Goal: Task Accomplishment & Management: Complete application form

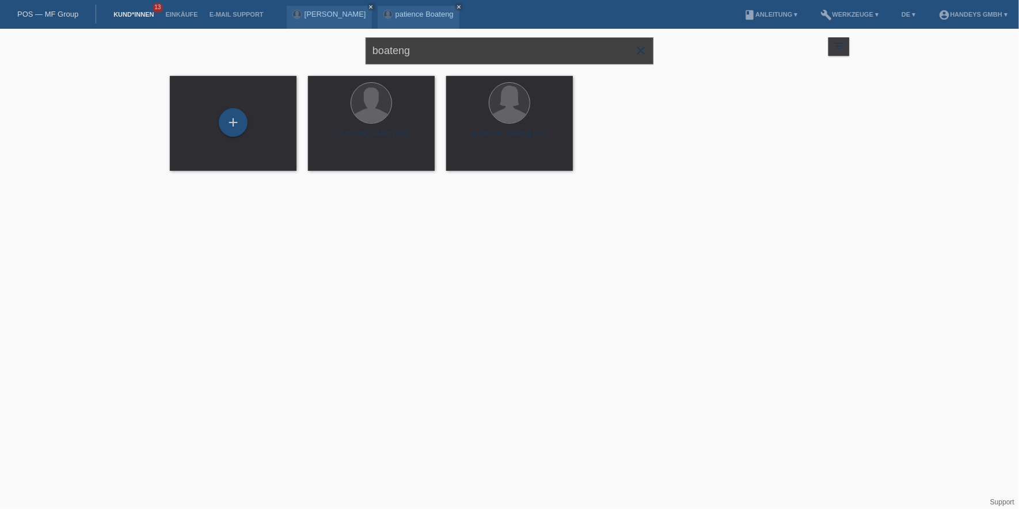
drag, startPoint x: 561, startPoint y: 54, endPoint x: 159, endPoint y: 29, distance: 403.2
click at [169, 29] on div "boateng close filter_list view_module Alle Kund*innen anzeigen star Markierte K…" at bounding box center [509, 49] width 691 height 41
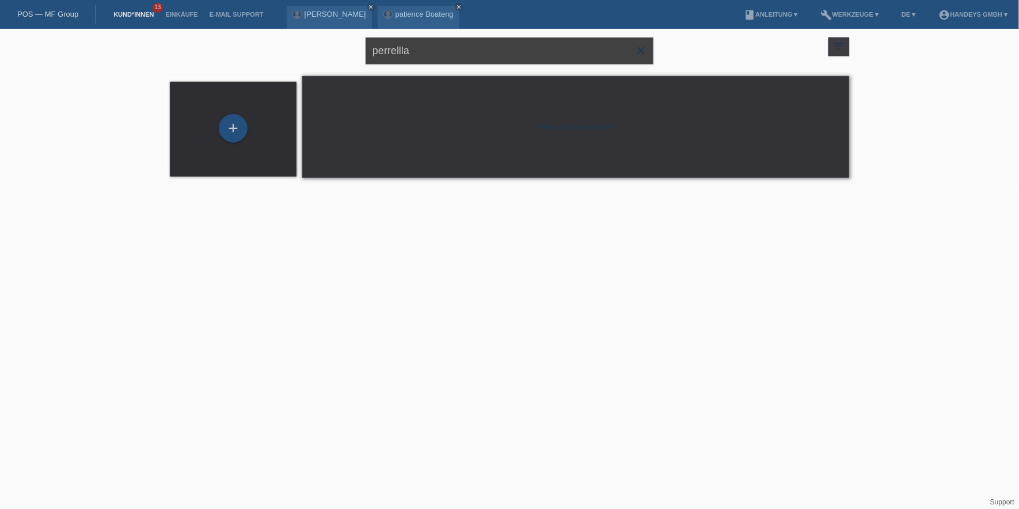
drag, startPoint x: 444, startPoint y: 58, endPoint x: 140, endPoint y: 59, distance: 303.4
click at [130, 56] on div "perrellla close filter_list view_module Alle Kund*innen anzeigen star Markierte…" at bounding box center [509, 110] width 1019 height 162
type input "ilaria"
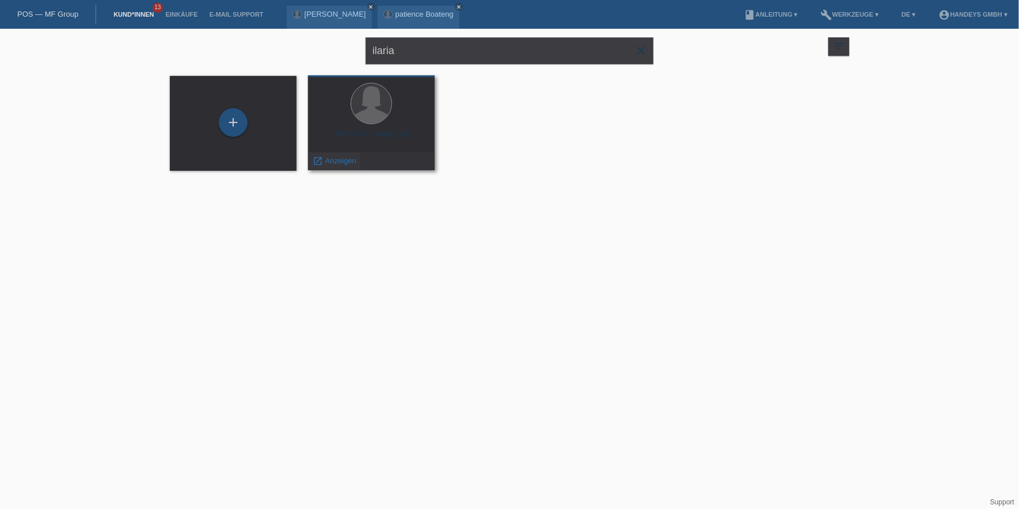
click at [327, 166] on div "launch Anzeigen" at bounding box center [335, 161] width 52 height 17
click at [336, 161] on span "Anzeigen" at bounding box center [340, 161] width 31 height 9
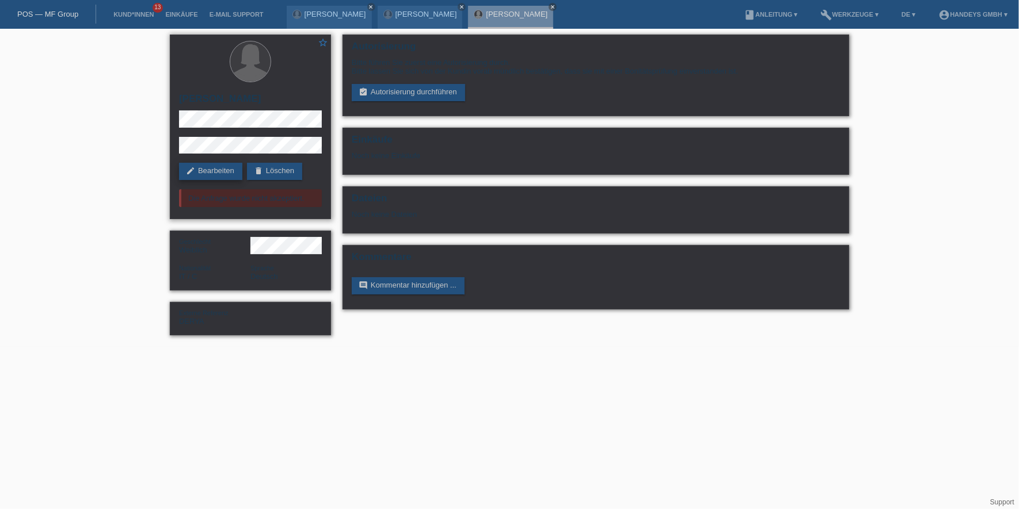
click at [207, 171] on link "edit Bearbeiten" at bounding box center [210, 171] width 63 height 17
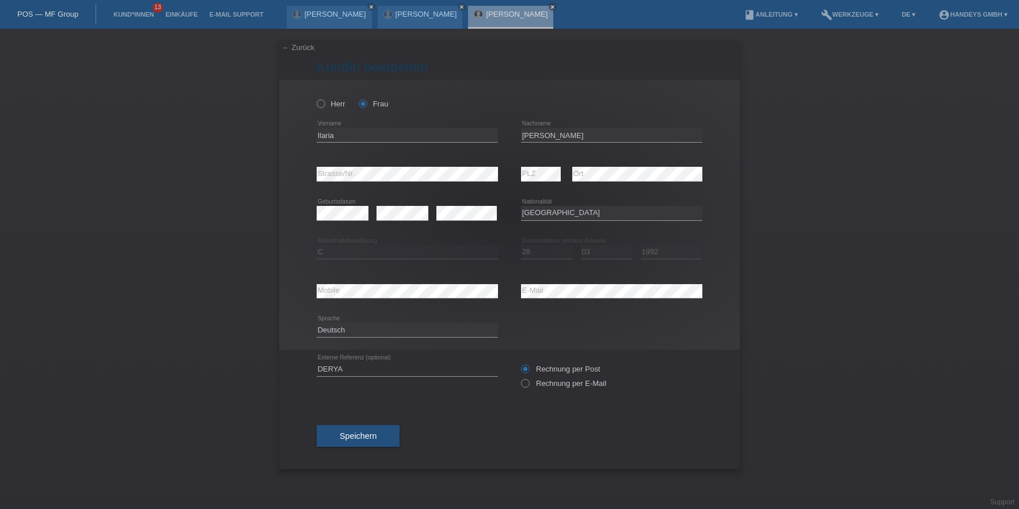
select select "IT"
select select "C"
select select "28"
select select "03"
select select "1992"
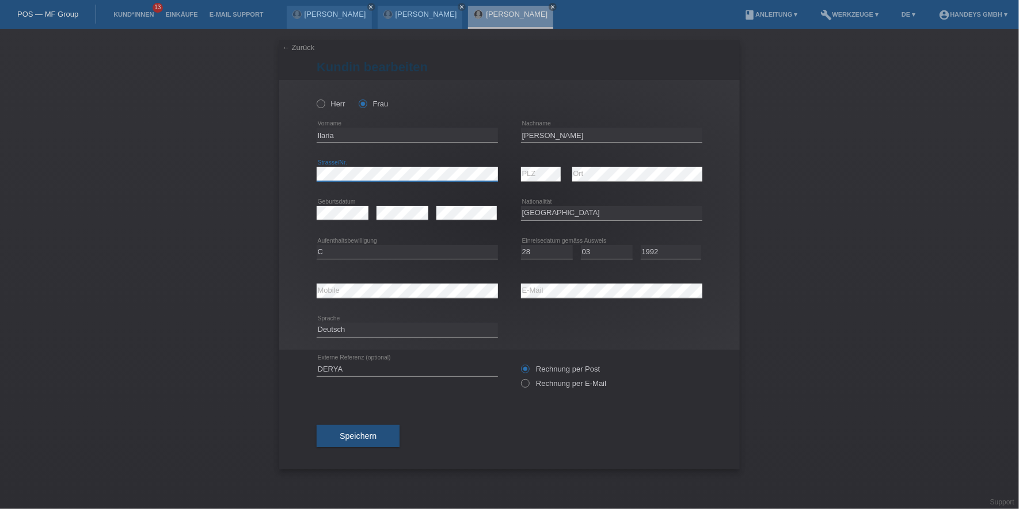
click at [219, 193] on div "← Zurück Kundin bearbeiten Herr Frau Ilaria error Vorname error" at bounding box center [509, 269] width 1019 height 481
click at [257, 168] on div "← Zurück Kundin bearbeiten Herr Frau Ilaria error Vorname error" at bounding box center [509, 269] width 1019 height 481
click at [360, 431] on button "Speichern" at bounding box center [358, 436] width 83 height 22
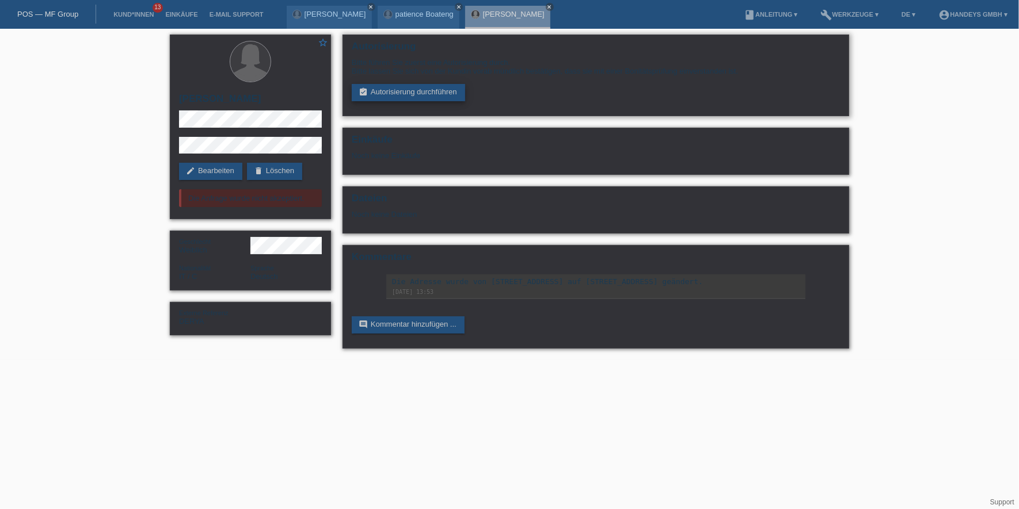
click at [412, 89] on link "assignment_turned_in Autorisierung durchführen" at bounding box center [408, 92] width 113 height 17
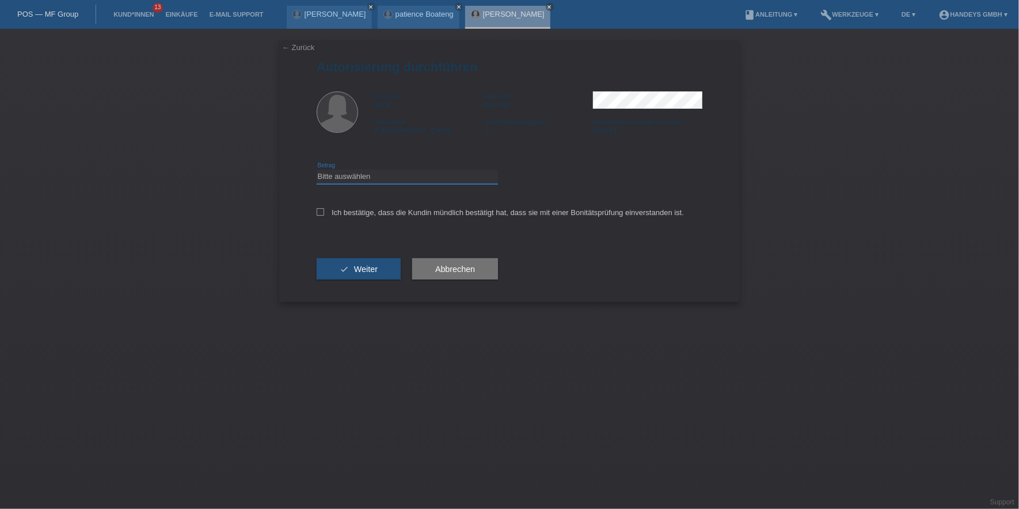
click at [393, 173] on select "Bitte auswählen CHF 1.00 - CHF 499.00 CHF 500.00 - CHF 1'999.00 CHF 2'000.00 - …" at bounding box center [407, 177] width 181 height 14
select select "3"
click at [317, 170] on select "Bitte auswählen CHF 1.00 - CHF 499.00 CHF 500.00 - CHF 1'999.00 CHF 2'000.00 - …" at bounding box center [407, 177] width 181 height 14
click at [385, 208] on label "Ich bestätige, dass die Kundin mündlich bestätigt hat, dass sie mit einer Bonit…" at bounding box center [500, 212] width 367 height 9
click at [324, 208] on input "Ich bestätige, dass die Kundin mündlich bestätigt hat, dass sie mit einer Bonit…" at bounding box center [320, 211] width 7 height 7
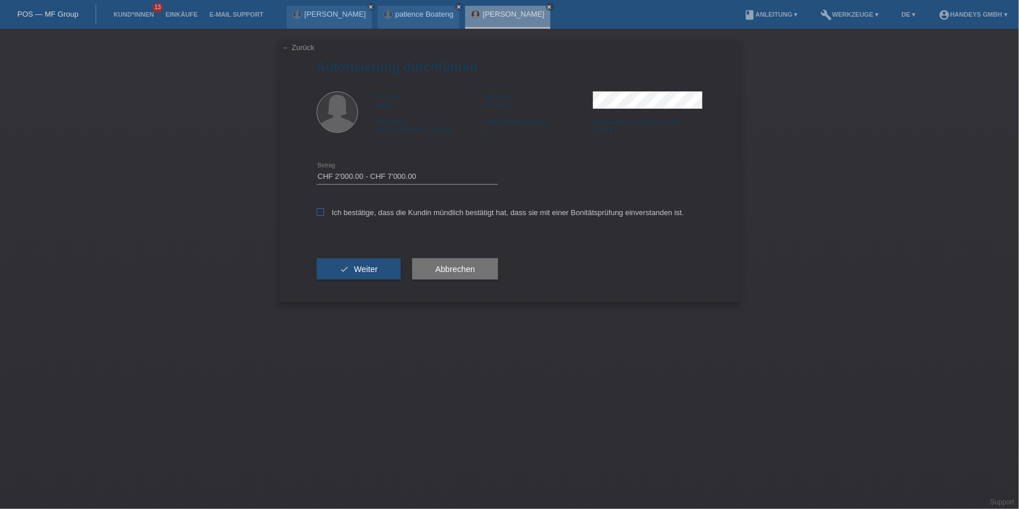
checkbox input "true"
click at [369, 280] on div "check Weiter" at bounding box center [359, 269] width 84 height 67
click at [372, 273] on button "check Weiter" at bounding box center [359, 269] width 84 height 22
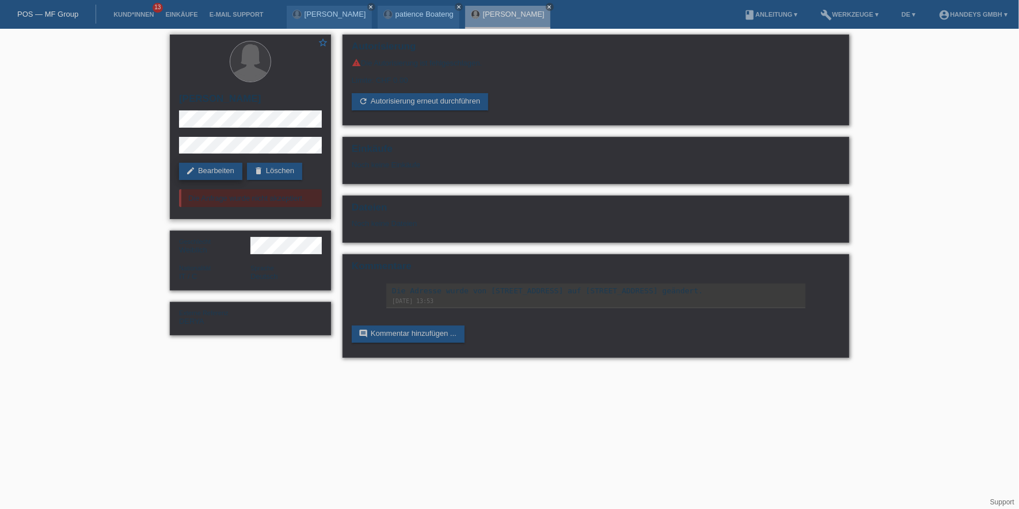
click at [228, 179] on link "edit Bearbeiten" at bounding box center [210, 171] width 63 height 17
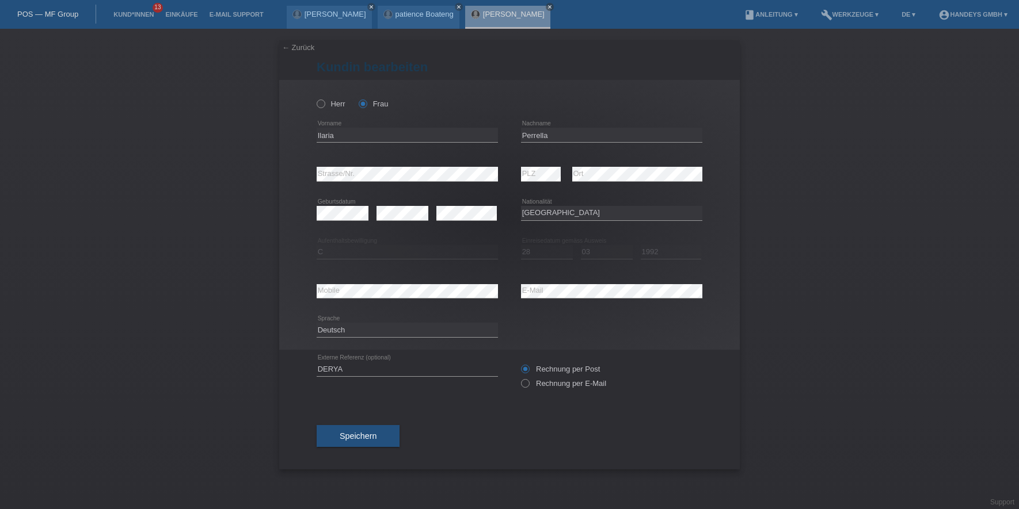
select select "IT"
select select "C"
select select "28"
select select "03"
select select "1992"
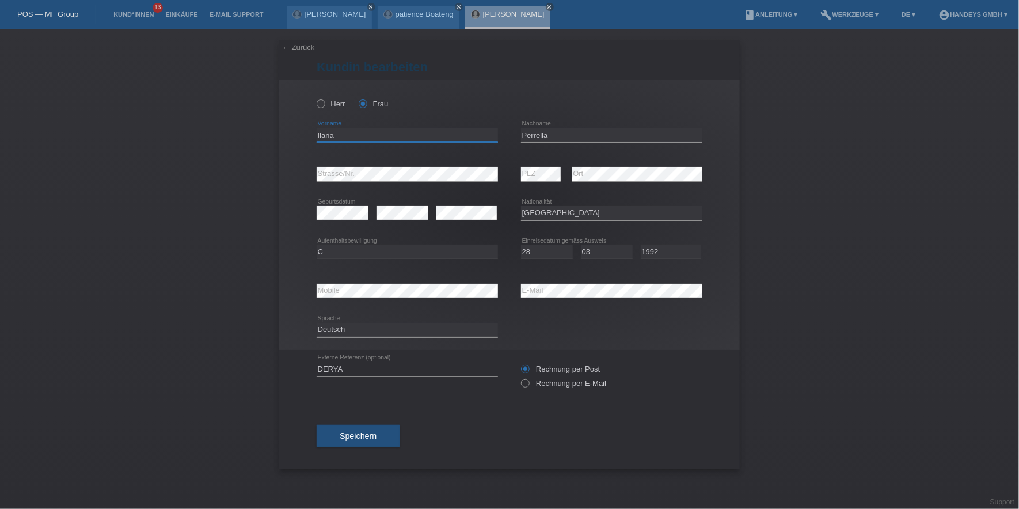
click at [320, 139] on input "Ilaria" at bounding box center [407, 135] width 181 height 14
click at [541, 135] on input "Perrella" at bounding box center [611, 135] width 181 height 14
click at [328, 134] on input "Ilaria" at bounding box center [407, 135] width 181 height 14
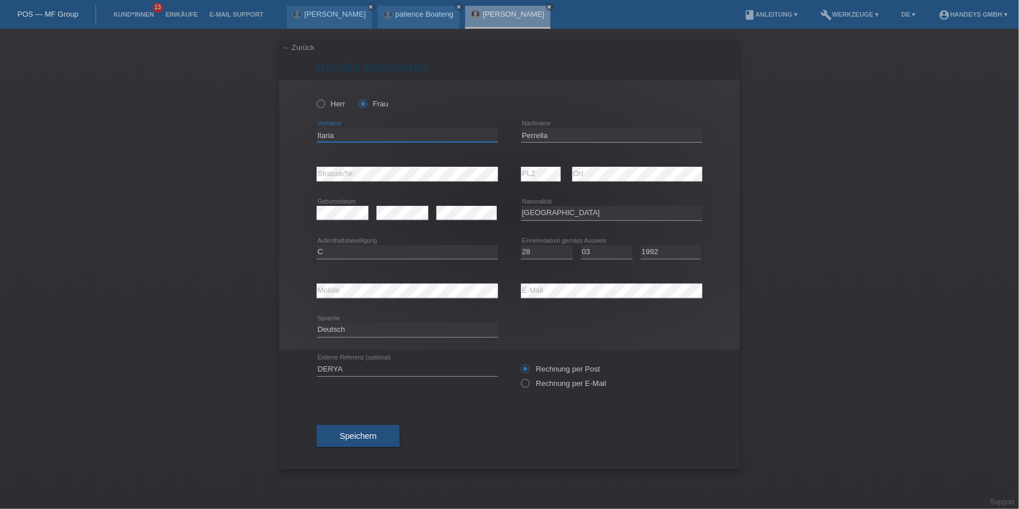
click at [328, 134] on input "Ilaria" at bounding box center [407, 135] width 181 height 14
click at [501, 288] on div "error Mobile error E-Mail" at bounding box center [510, 291] width 386 height 39
